Goal: Navigation & Orientation: Find specific page/section

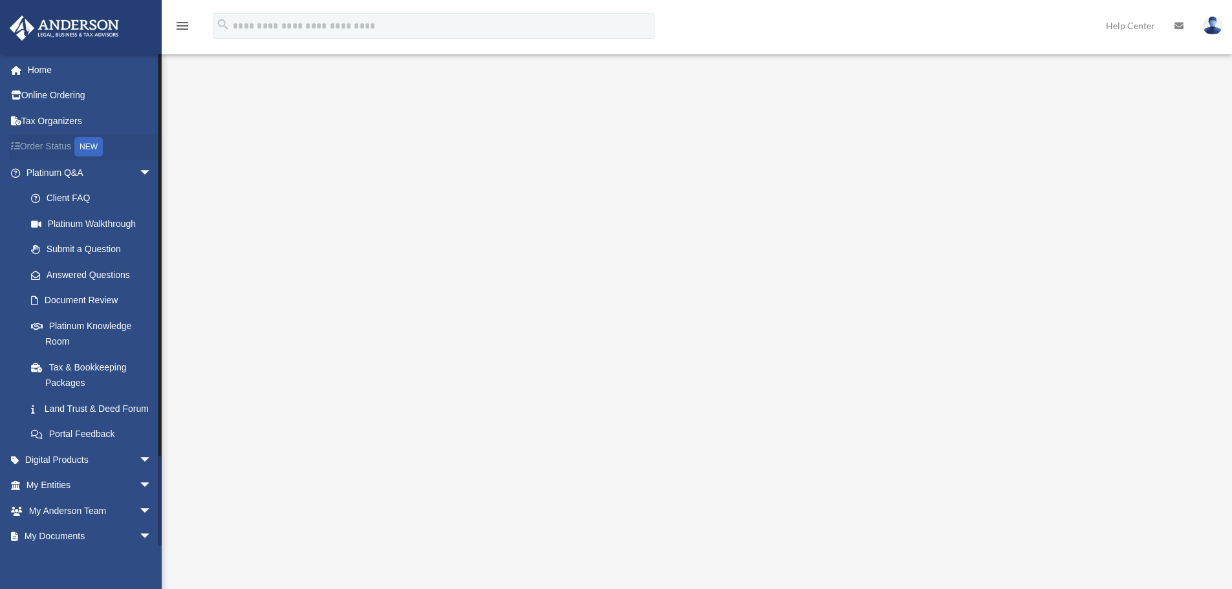
click at [86, 141] on div "NEW" at bounding box center [88, 146] width 28 height 19
click at [118, 473] on link "Digital Products arrow_drop_down" at bounding box center [90, 460] width 162 height 26
click at [139, 473] on span "arrow_drop_down" at bounding box center [152, 460] width 26 height 27
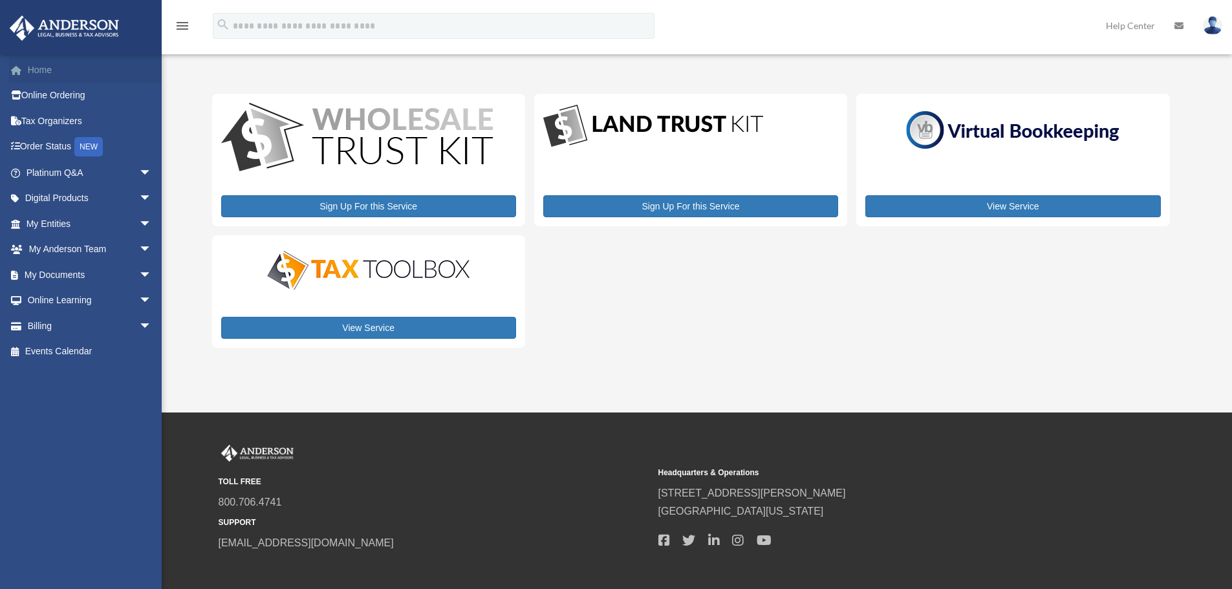
click at [56, 77] on link "Home" at bounding box center [90, 70] width 162 height 26
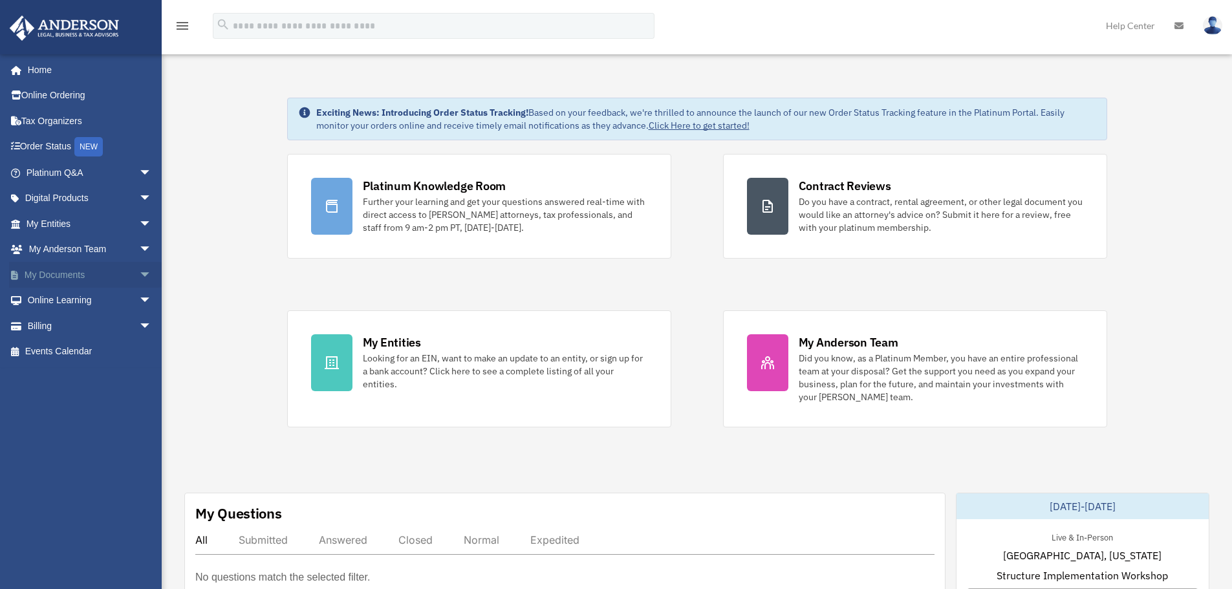
click at [139, 280] on span "arrow_drop_down" at bounding box center [152, 275] width 26 height 27
click at [141, 224] on span "arrow_drop_down" at bounding box center [152, 224] width 26 height 27
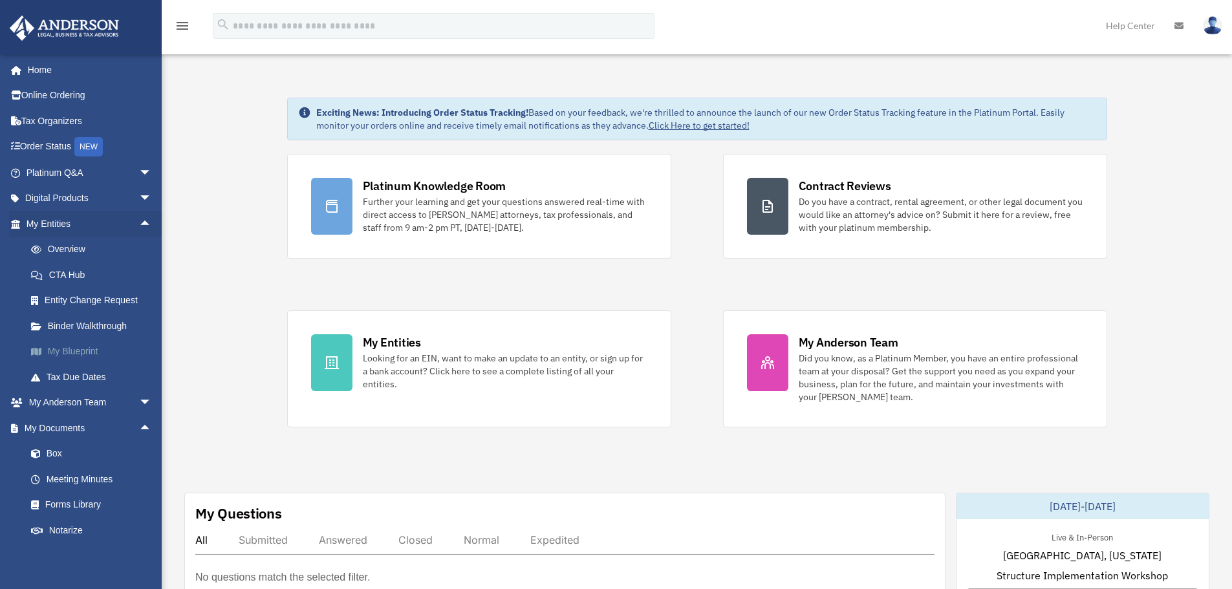
click at [99, 350] on link "My Blueprint" at bounding box center [94, 352] width 153 height 26
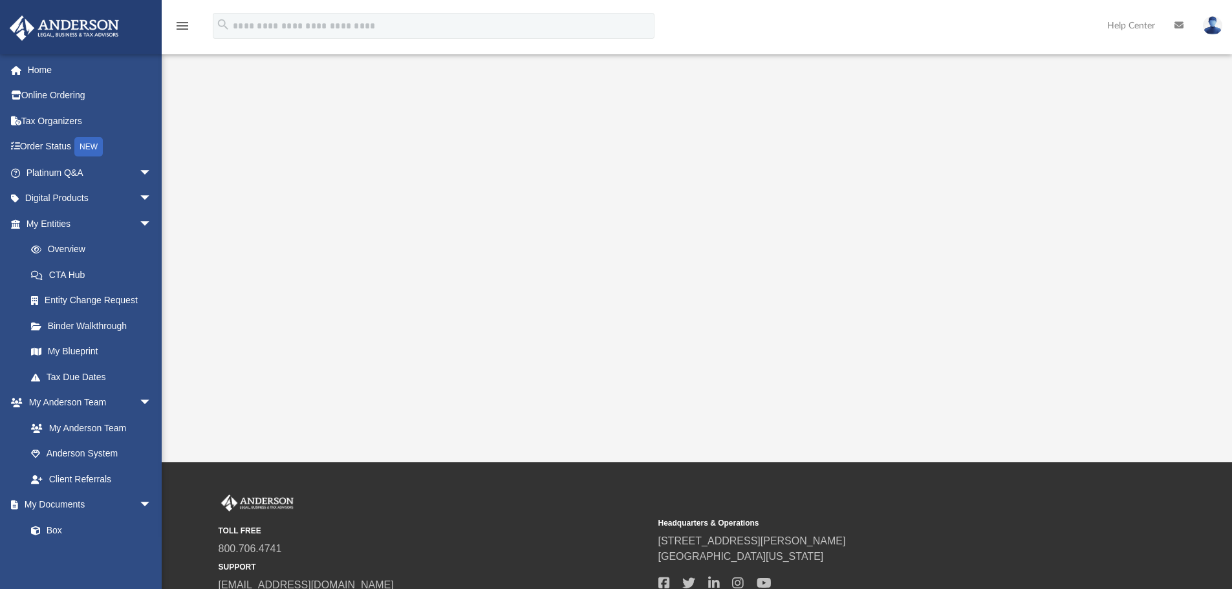
scroll to position [65, 0]
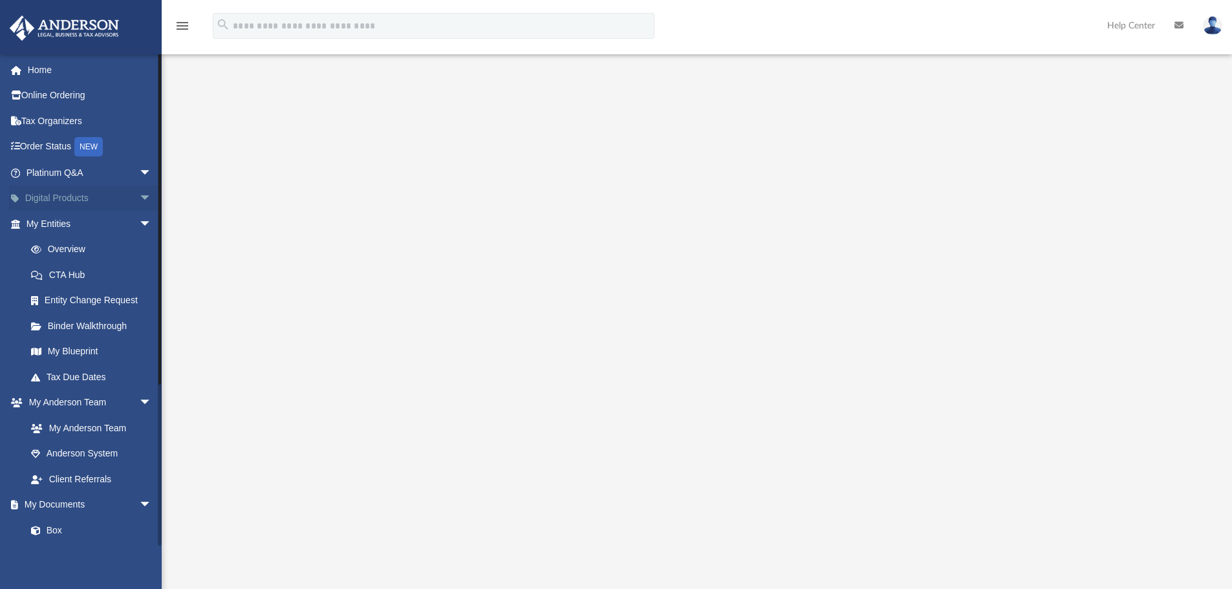
click at [139, 197] on span "arrow_drop_down" at bounding box center [152, 199] width 26 height 27
click at [108, 275] on div "Land Trust Kit" at bounding box center [100, 275] width 110 height 16
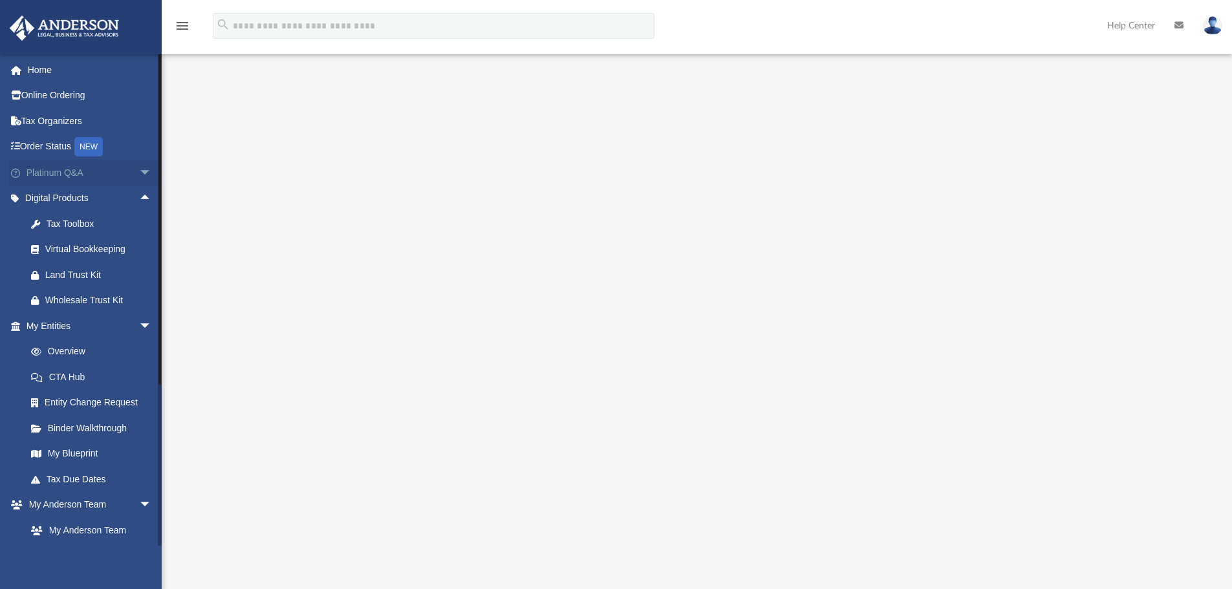
click at [139, 174] on span "arrow_drop_down" at bounding box center [152, 173] width 26 height 27
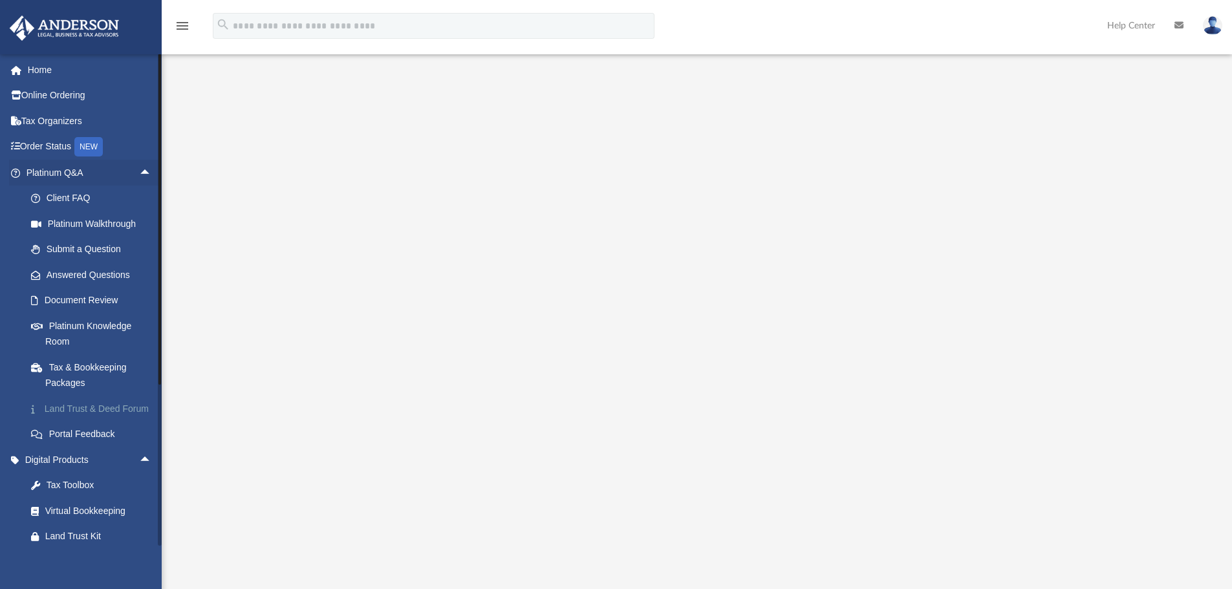
click at [102, 409] on link "Land Trust & Deed Forum" at bounding box center [94, 409] width 153 height 26
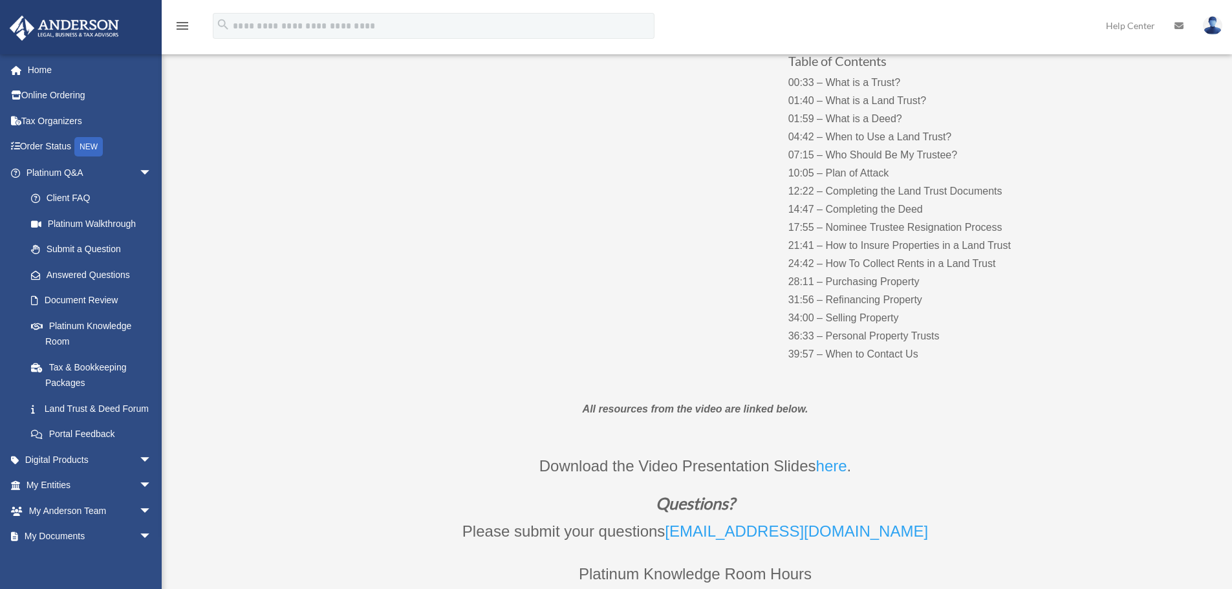
scroll to position [65, 0]
